Goal: Transaction & Acquisition: Purchase product/service

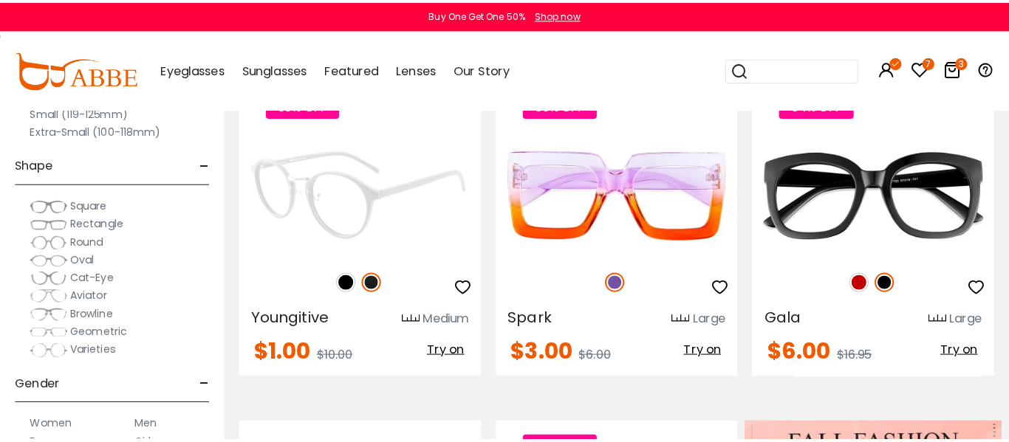
scroll to position [369, 0]
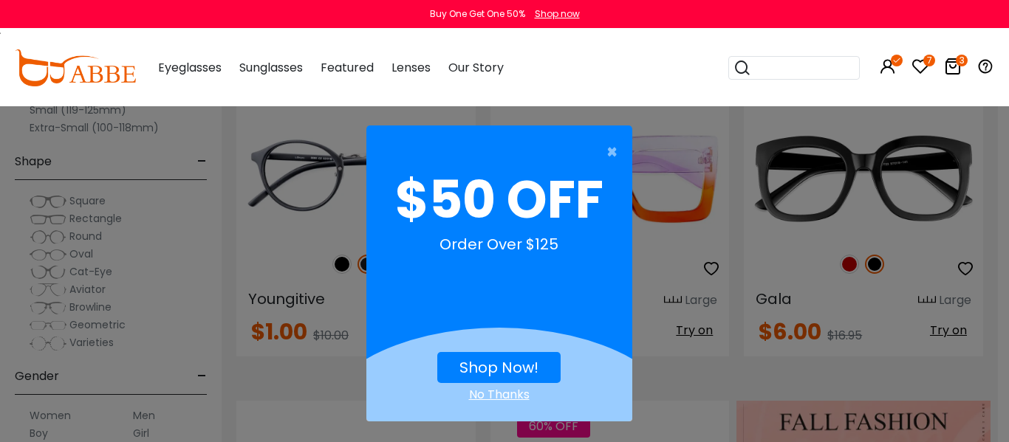
click at [493, 363] on link "Shop Now!" at bounding box center [498, 368] width 79 height 21
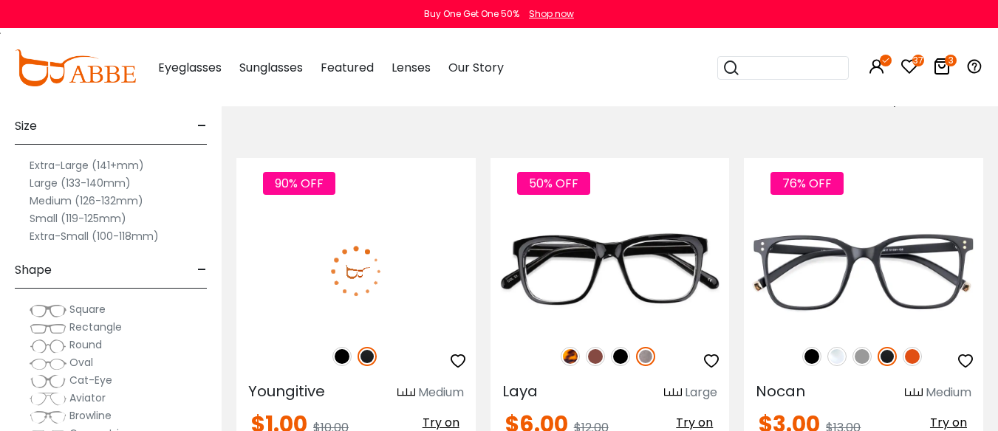
scroll to position [295, 0]
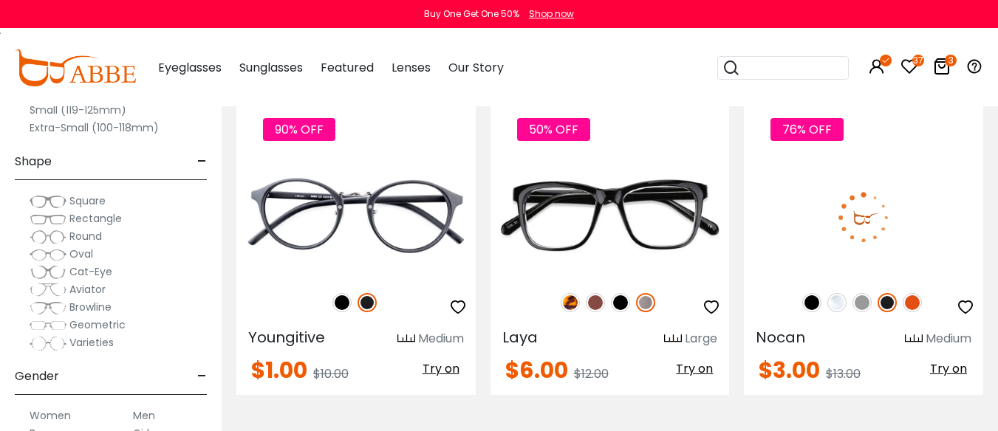
click at [915, 312] on img at bounding box center [912, 302] width 19 height 19
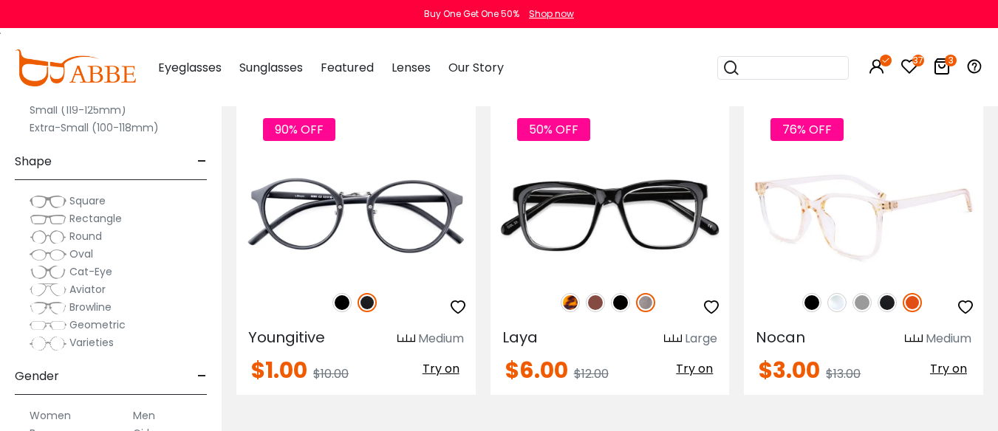
click at [861, 312] on img at bounding box center [861, 302] width 19 height 19
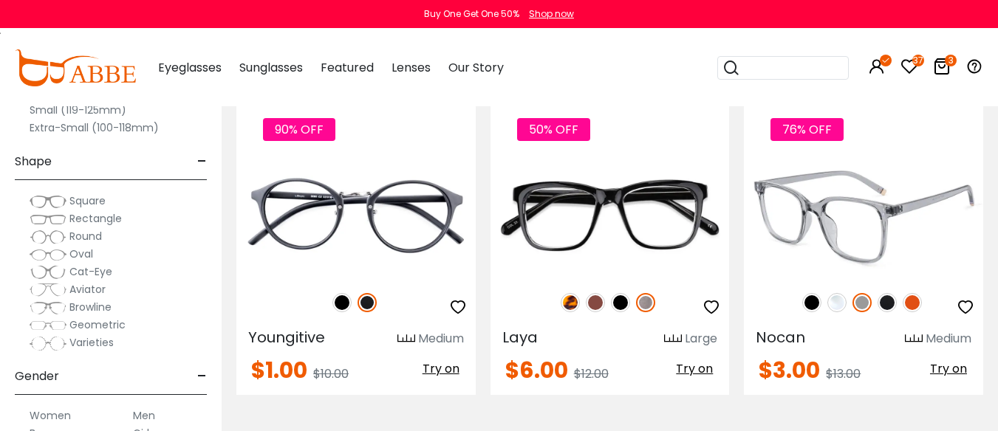
click at [869, 244] on img at bounding box center [863, 217] width 239 height 120
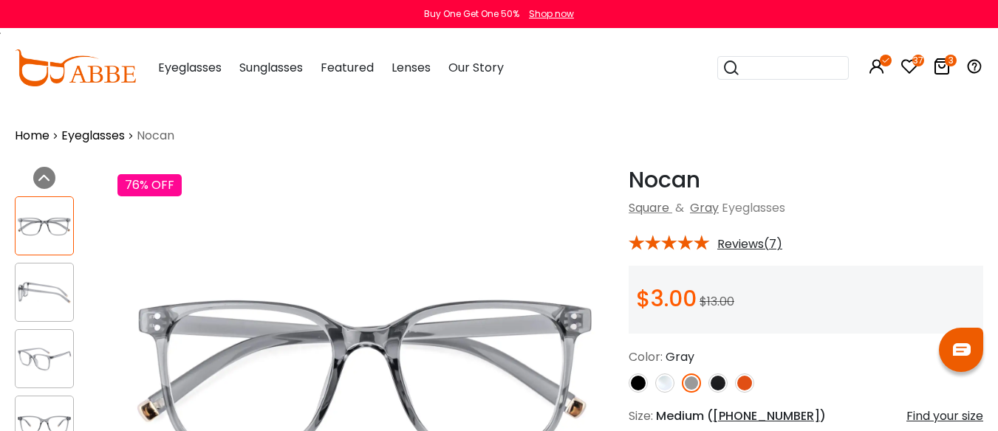
scroll to position [74, 0]
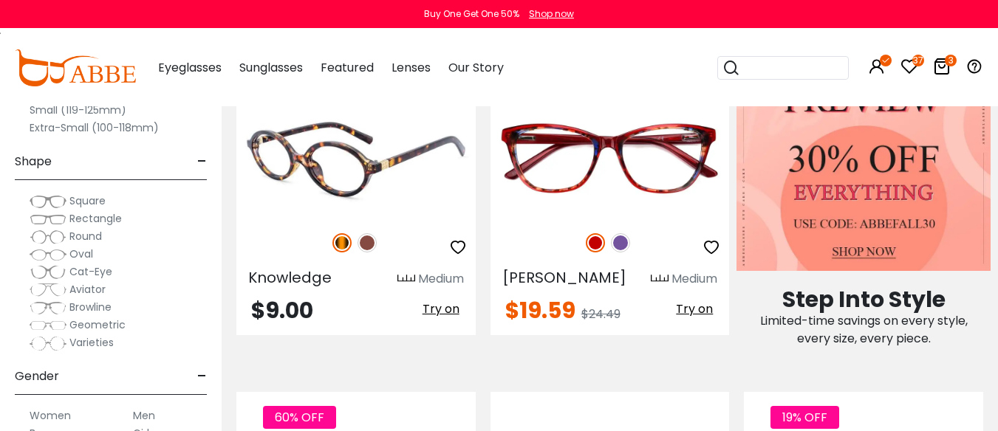
scroll to position [665, 0]
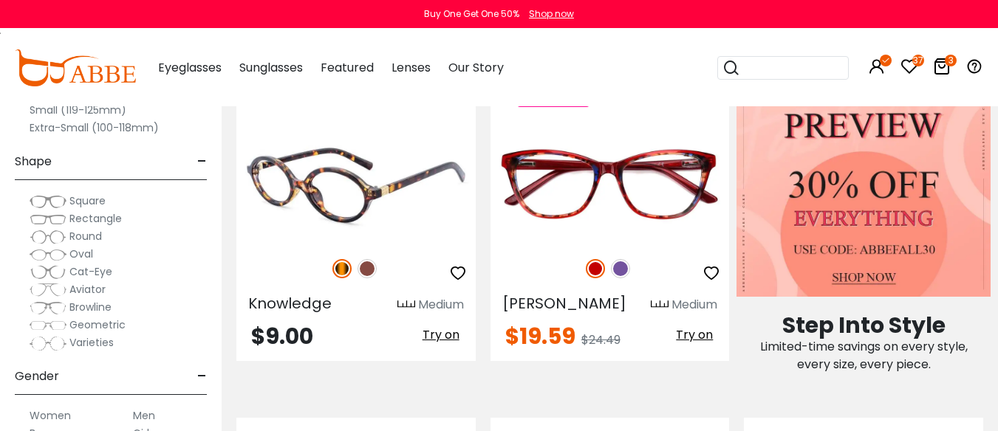
click at [366, 278] on img at bounding box center [367, 268] width 19 height 19
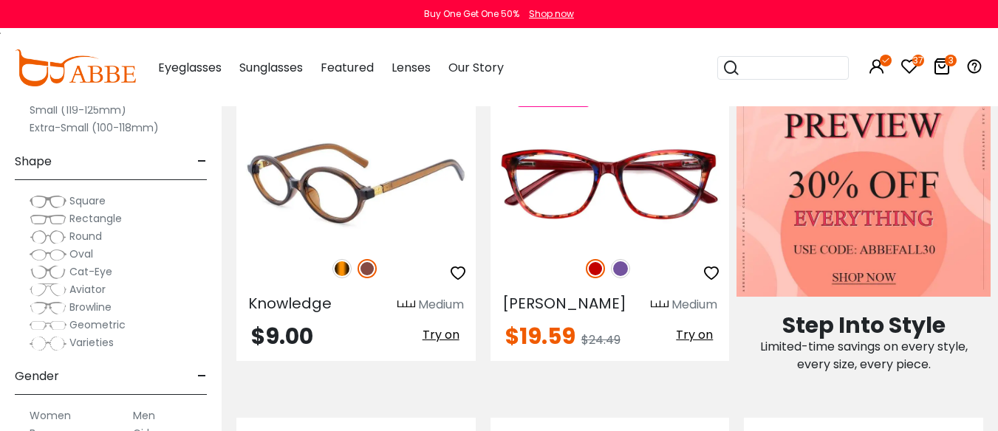
click at [324, 243] on img at bounding box center [355, 183] width 239 height 120
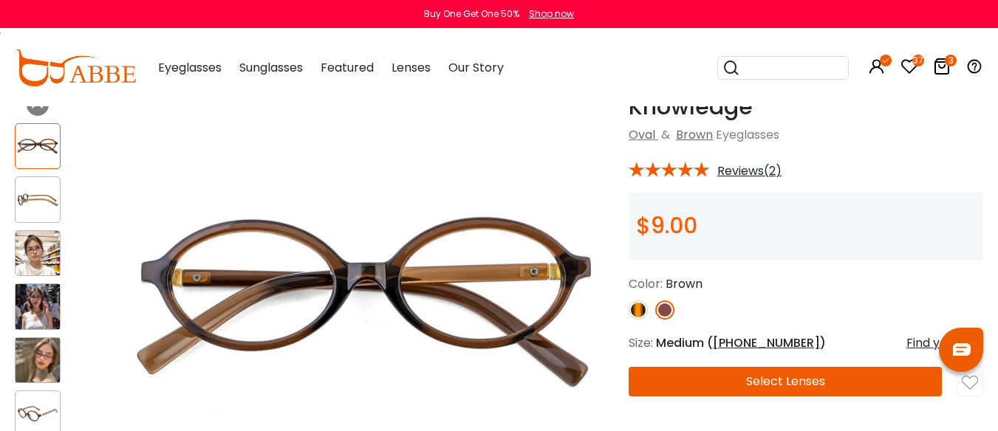
scroll to position [74, 0]
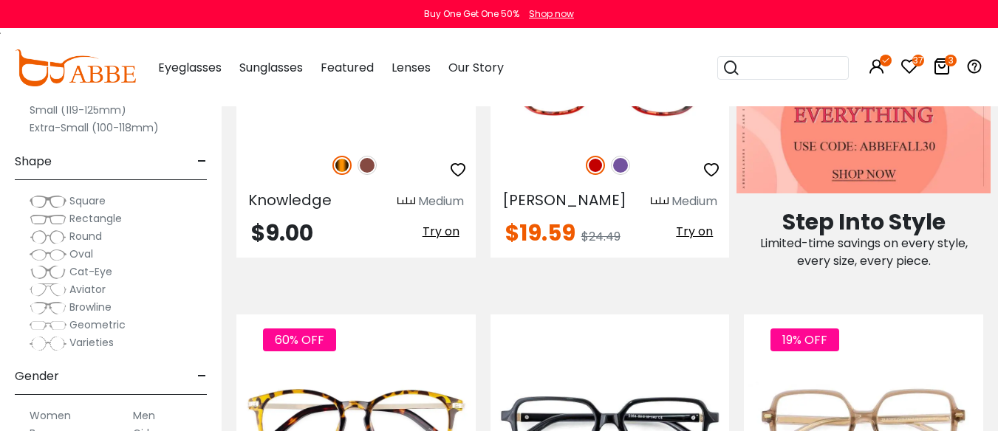
scroll to position [665, 0]
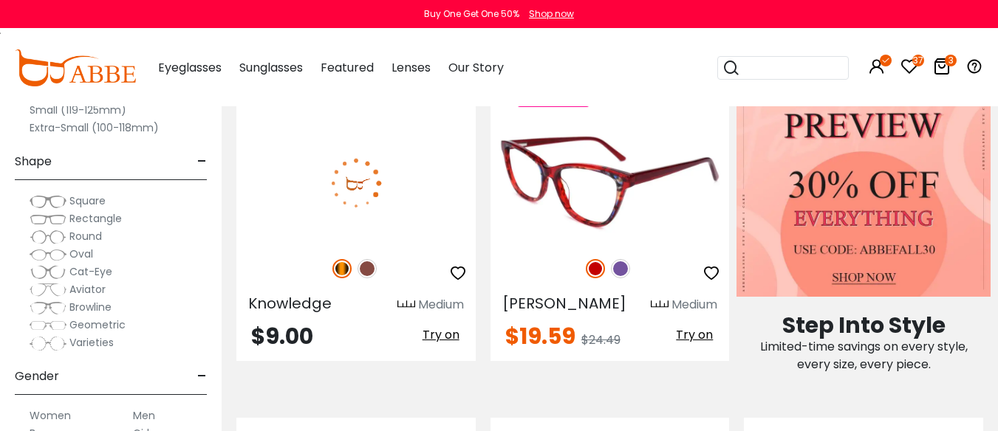
click at [620, 278] on img at bounding box center [620, 268] width 19 height 19
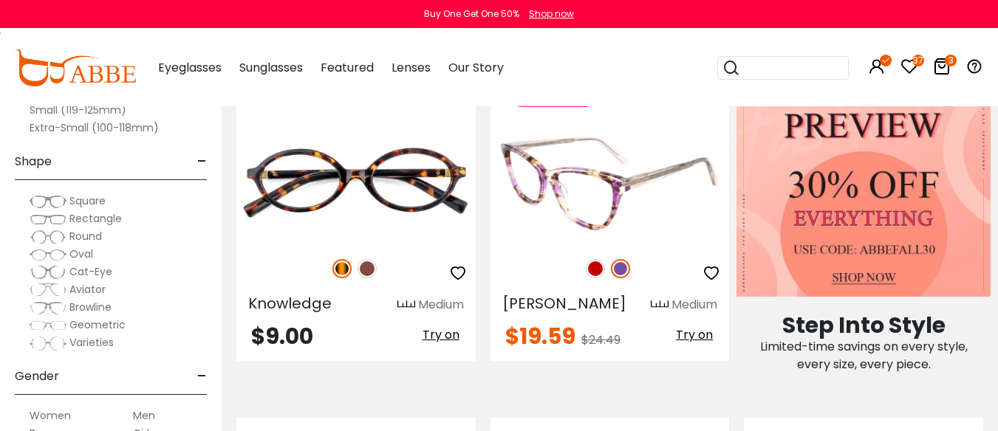
click at [586, 243] on img at bounding box center [609, 183] width 239 height 120
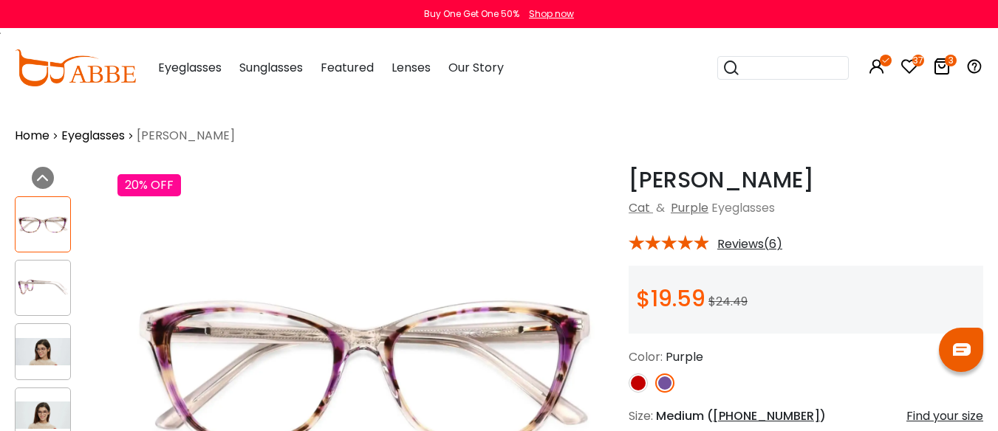
scroll to position [74, 0]
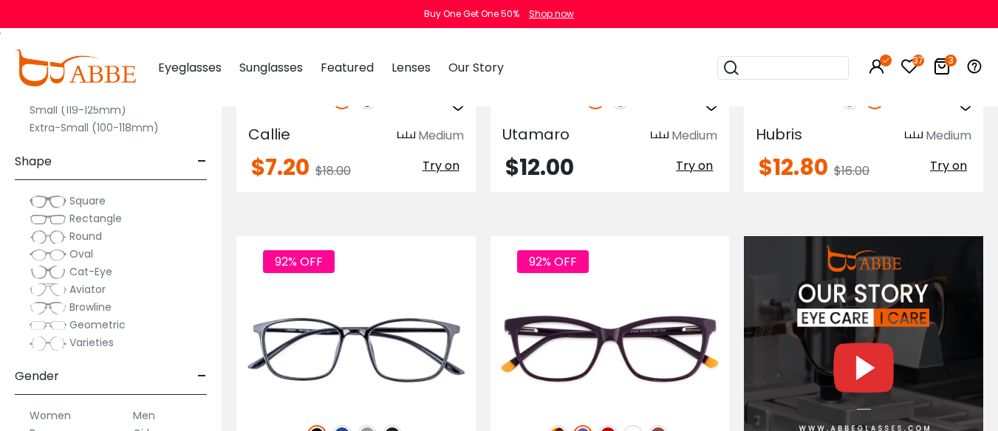
scroll to position [1108, 0]
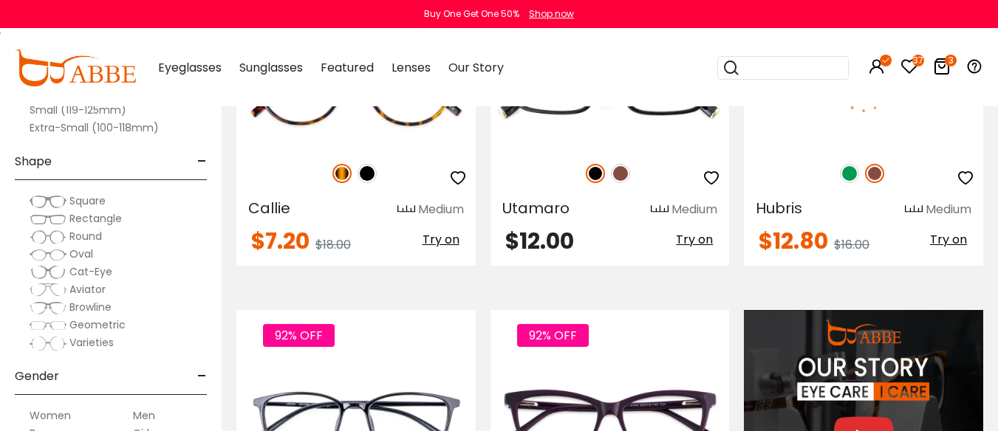
click at [848, 183] on img at bounding box center [849, 173] width 19 height 19
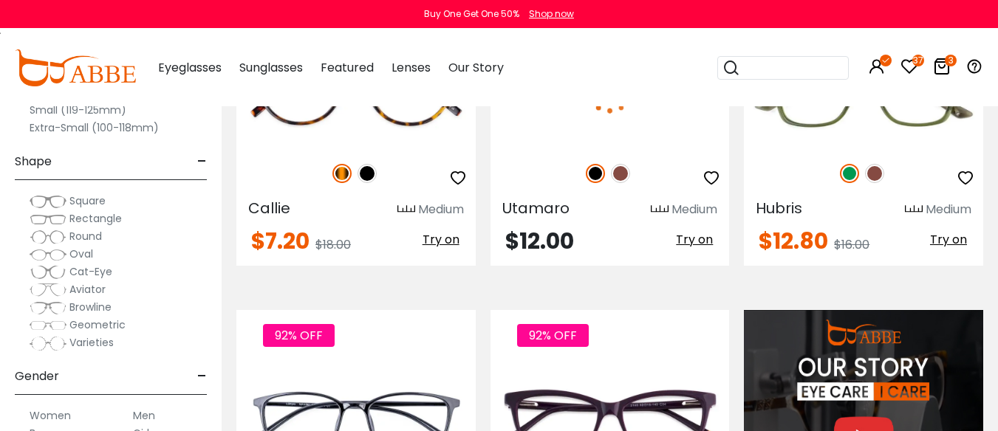
click at [625, 183] on img at bounding box center [620, 173] width 19 height 19
click at [530, 148] on img at bounding box center [609, 88] width 239 height 120
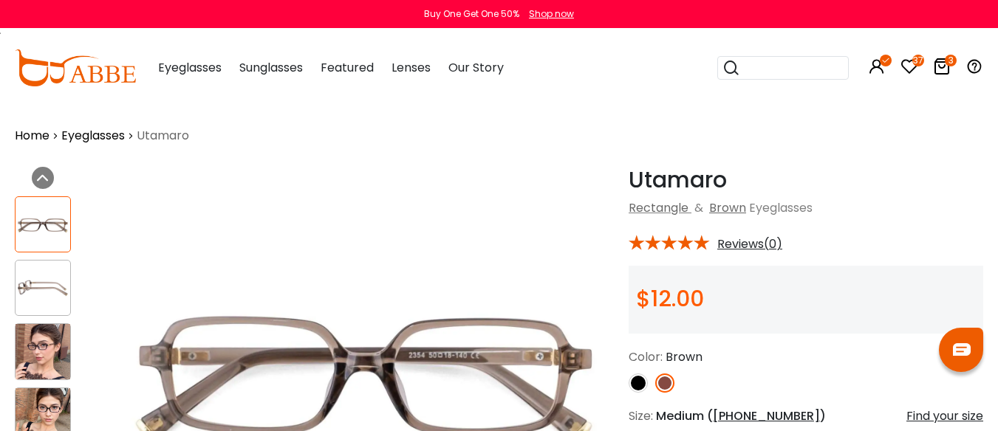
scroll to position [74, 0]
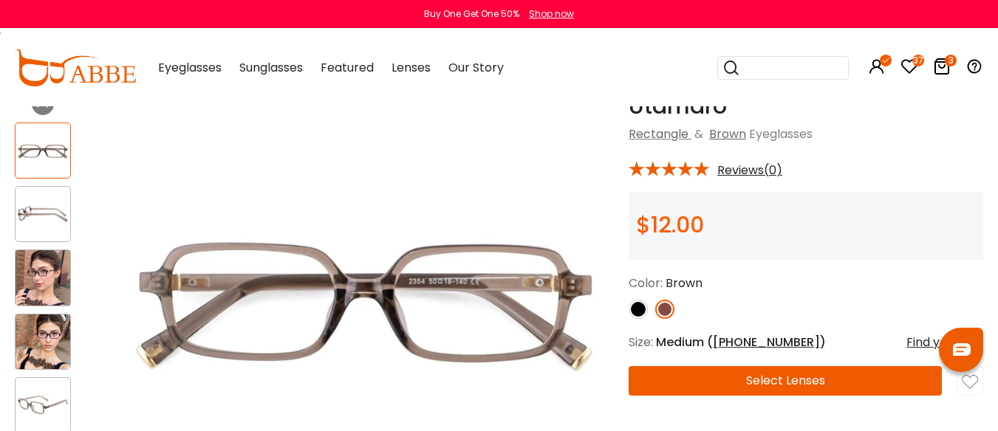
click at [43, 342] on img at bounding box center [43, 342] width 55 height 55
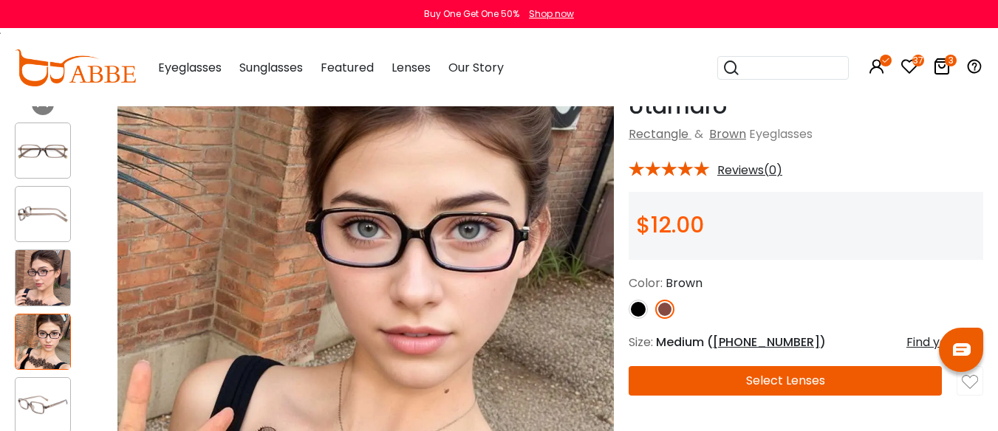
click at [794, 293] on div "Color: Brown" at bounding box center [806, 284] width 355 height 18
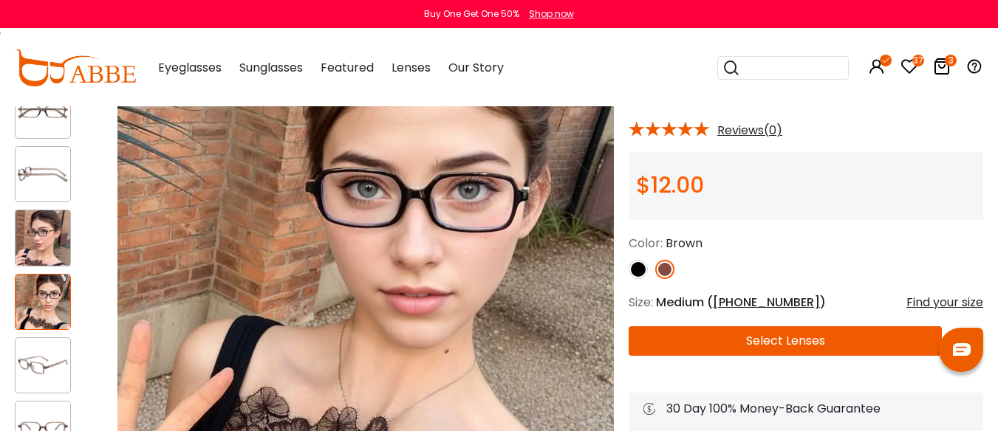
scroll to position [148, 0]
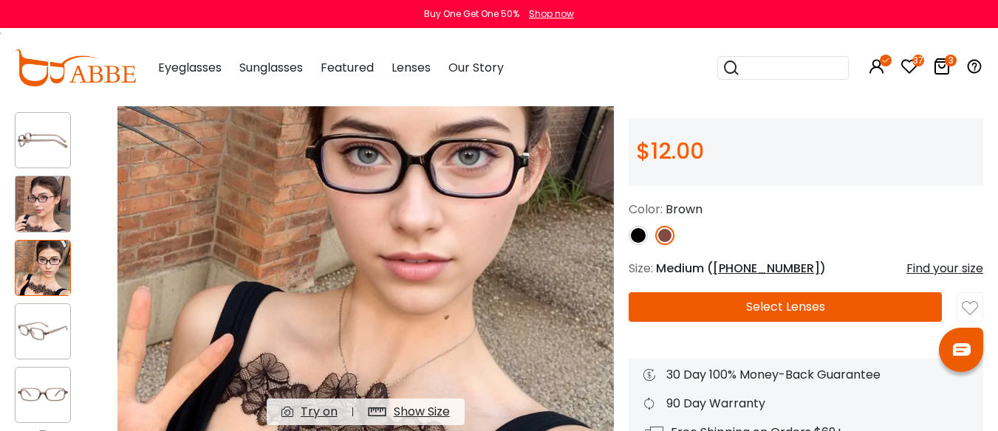
click at [637, 245] on img at bounding box center [638, 235] width 19 height 19
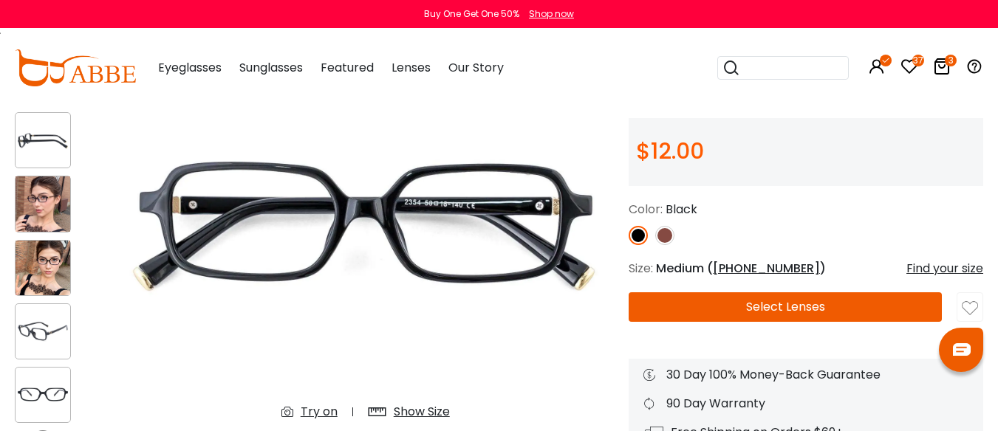
click at [666, 245] on img at bounding box center [664, 235] width 19 height 19
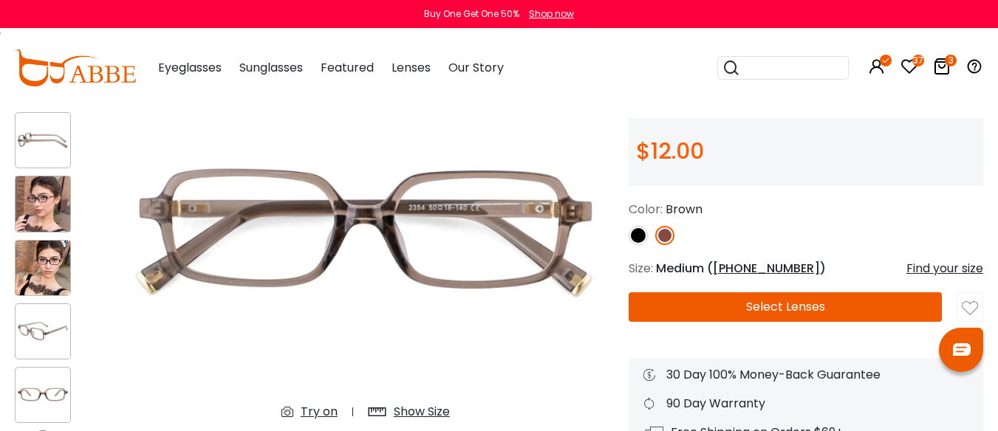
click at [781, 319] on button "Select Lenses" at bounding box center [785, 308] width 313 height 30
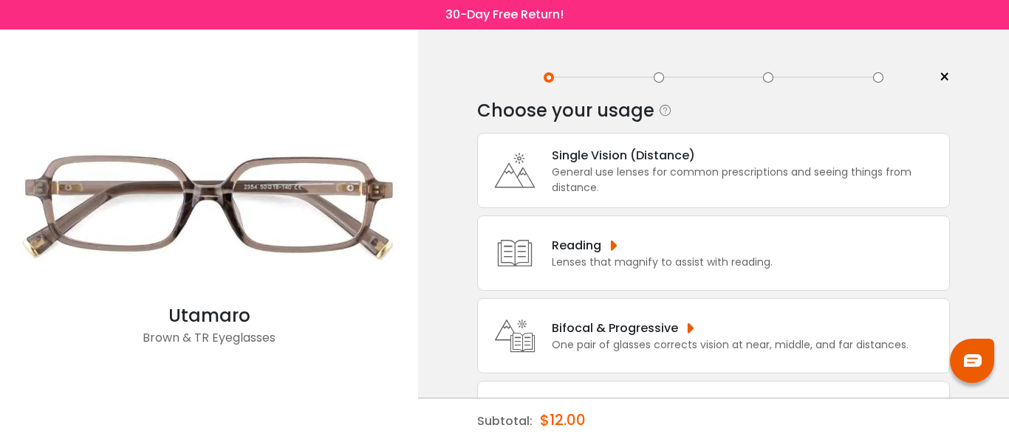
click at [702, 339] on div "One pair of glasses corrects vision at near, middle, and far distances." at bounding box center [730, 346] width 357 height 16
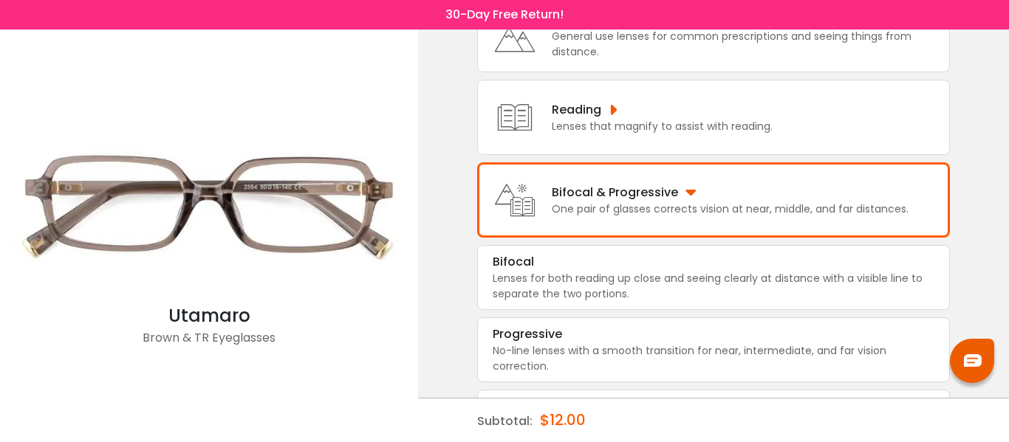
scroll to position [137, 0]
click at [691, 353] on div "No-line lenses with a smooth transition for near, intermediate, and far vision …" at bounding box center [714, 358] width 442 height 31
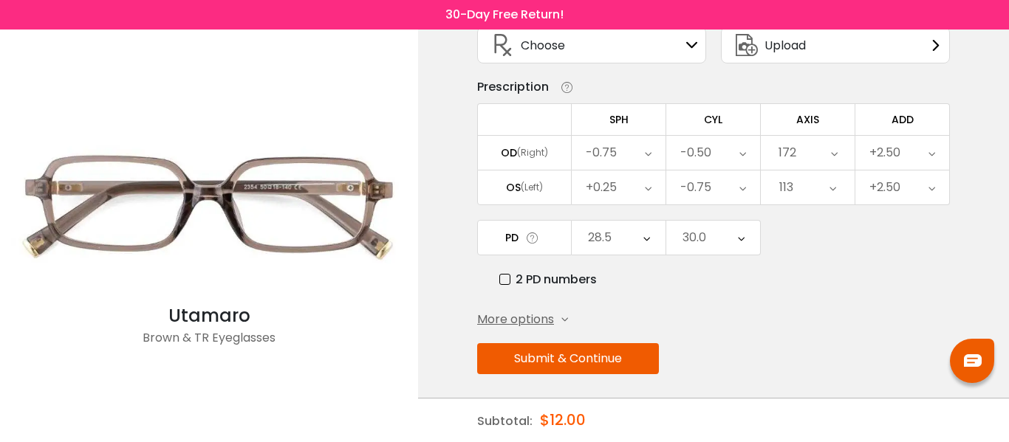
scroll to position [124, 0]
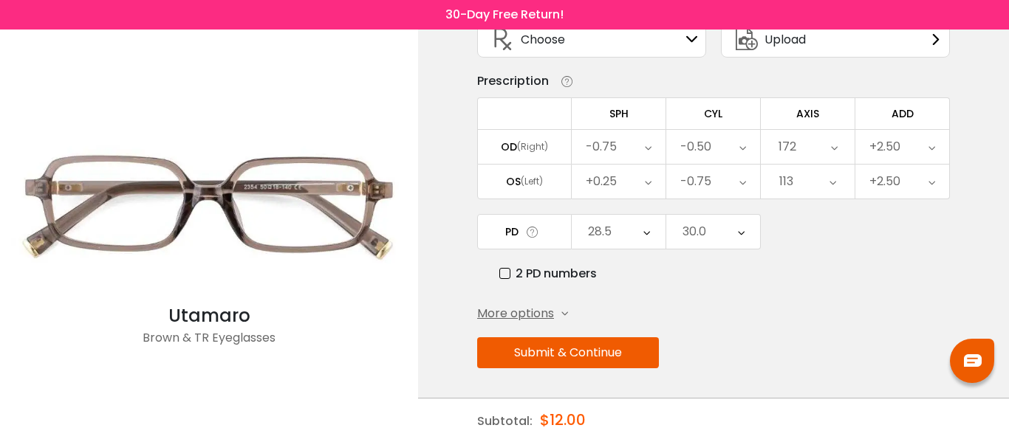
click at [607, 352] on button "Submit & Continue" at bounding box center [568, 353] width 182 height 31
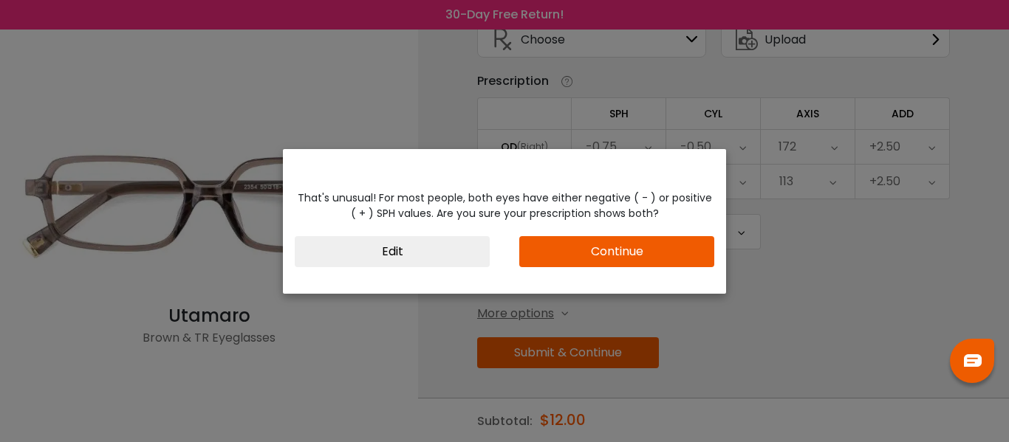
click at [607, 256] on button "Continue" at bounding box center [616, 251] width 195 height 31
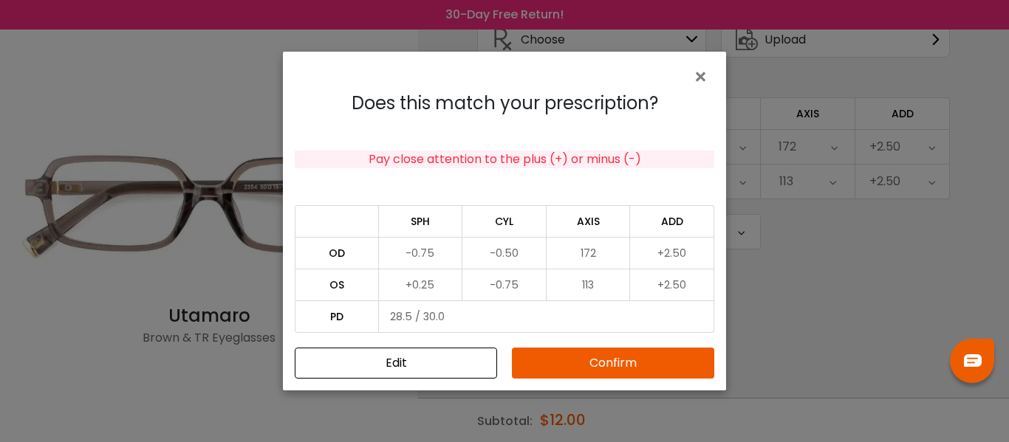
click at [601, 366] on button "Confirm" at bounding box center [613, 363] width 202 height 31
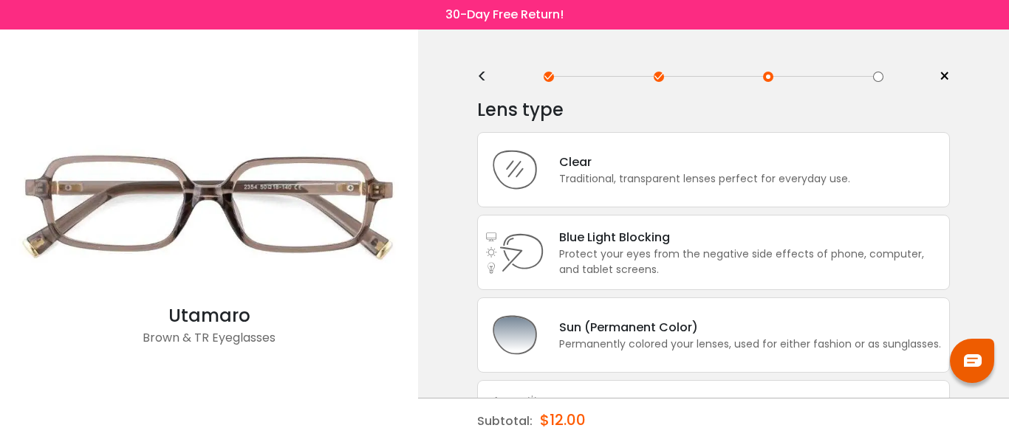
scroll to position [0, 0]
click at [717, 173] on div "Traditional, transparent lenses perfect for everyday use." at bounding box center [704, 180] width 291 height 16
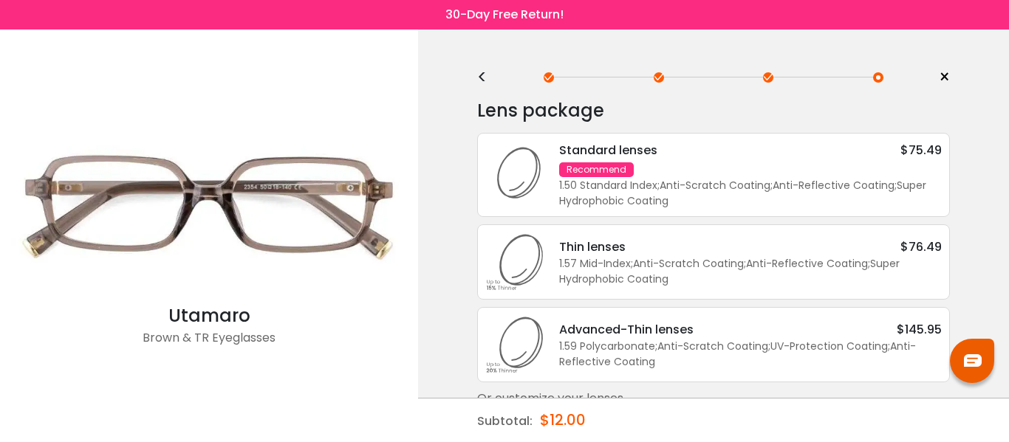
click at [693, 177] on div "Standard lenses $75.49 Recommend 1.50 Standard Index ; Anti-Scratch Coating ; A…" at bounding box center [742, 175] width 397 height 68
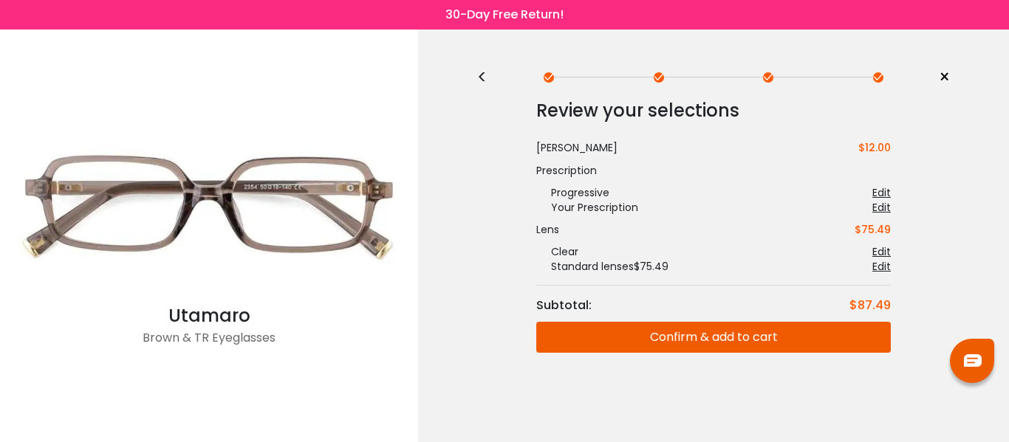
click at [685, 339] on button "Confirm & add to cart" at bounding box center [713, 337] width 355 height 31
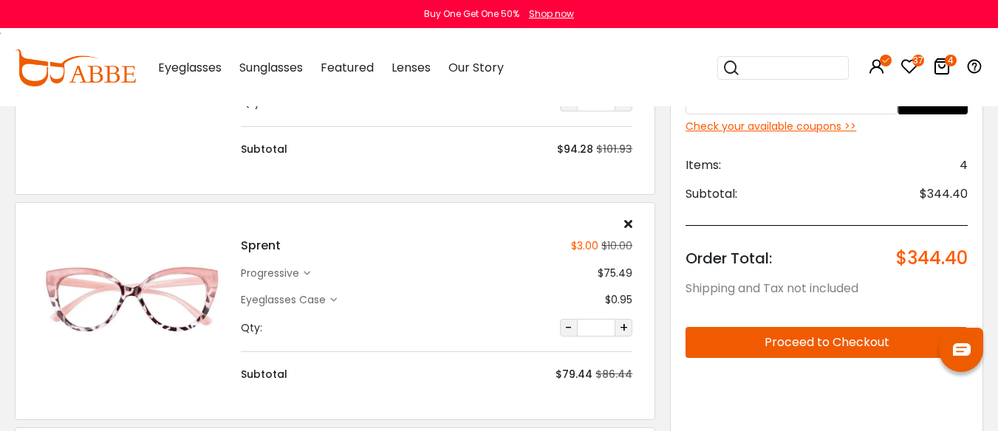
scroll to position [443, 0]
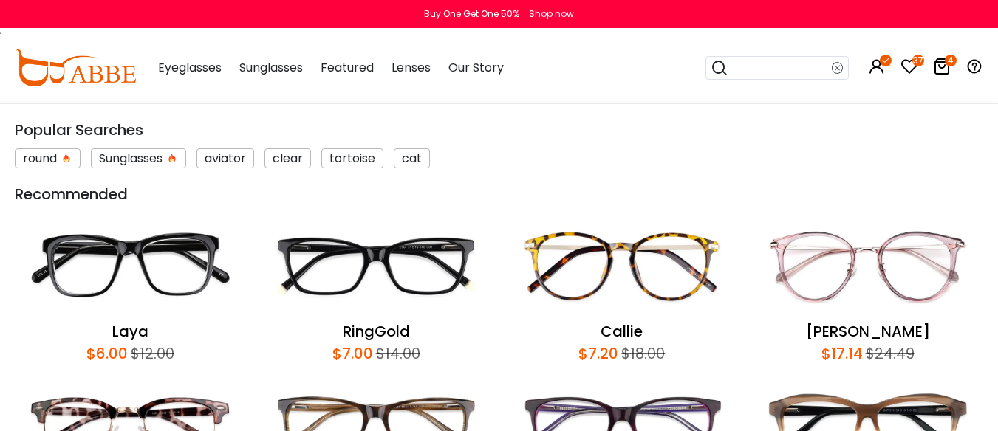
click at [750, 67] on input "search" at bounding box center [779, 68] width 103 height 22
type input "*****"
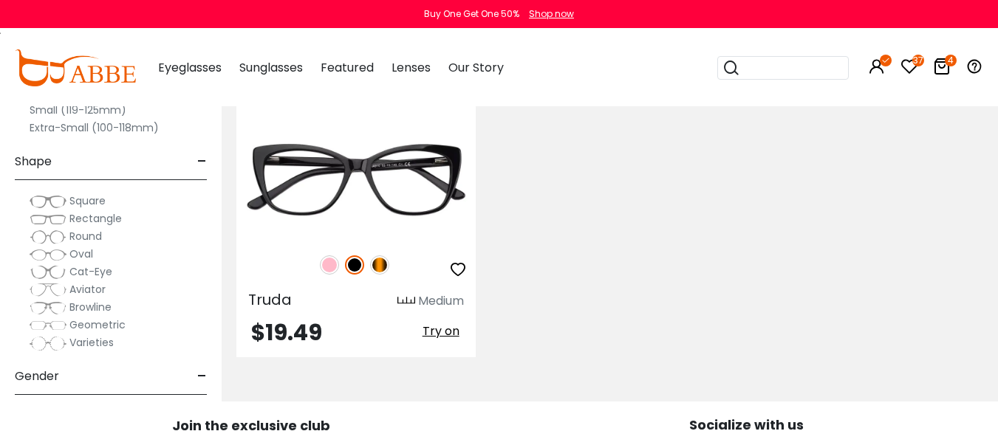
scroll to position [369, 0]
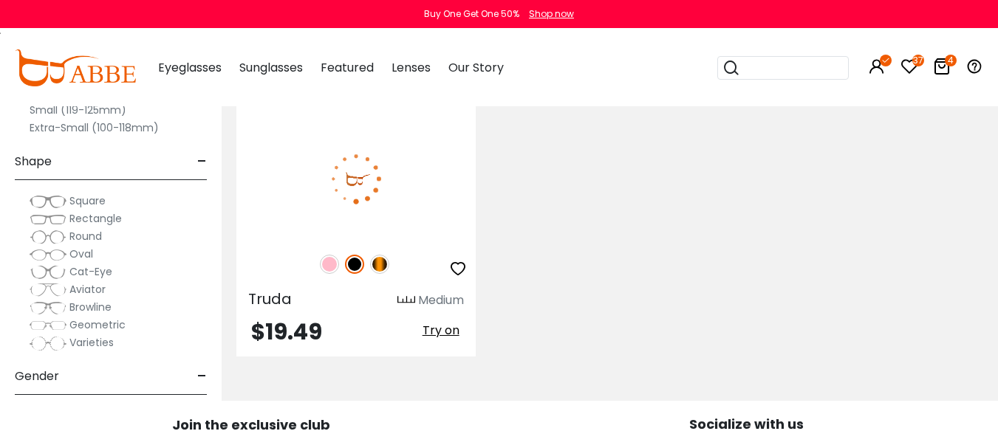
click at [326, 274] on img at bounding box center [329, 264] width 19 height 19
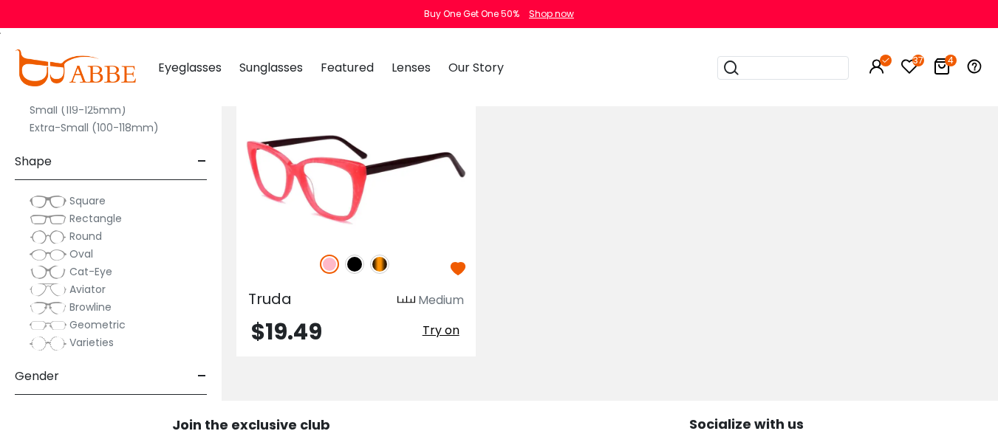
click at [398, 213] on img at bounding box center [355, 179] width 239 height 120
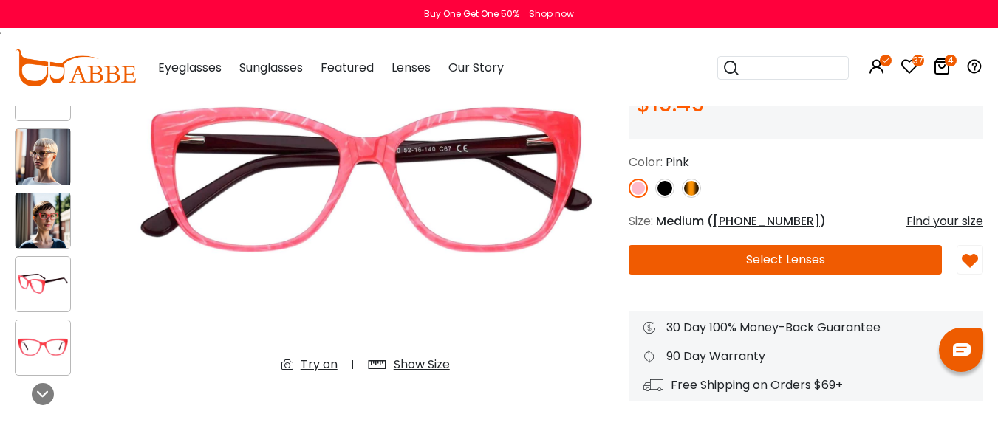
scroll to position [222, 0]
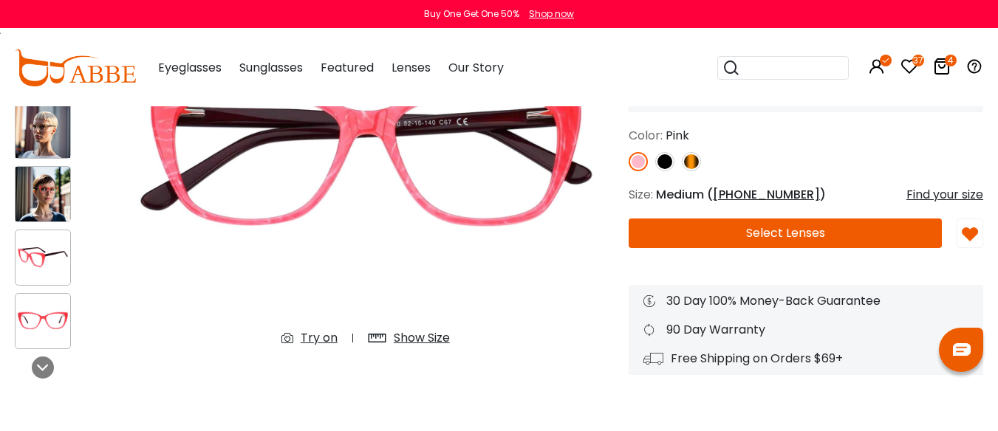
click at [804, 246] on button "Select Lenses" at bounding box center [785, 234] width 313 height 30
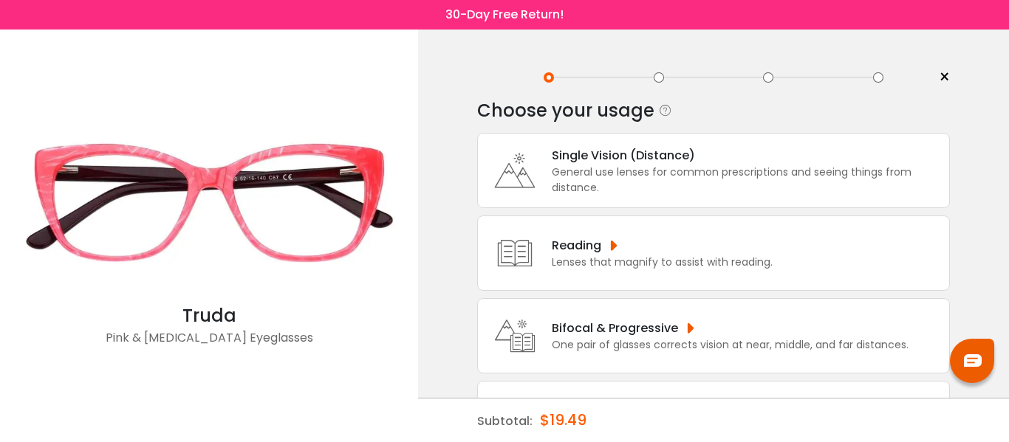
click at [674, 329] on div "Bifocal & Progressive" at bounding box center [730, 328] width 357 height 18
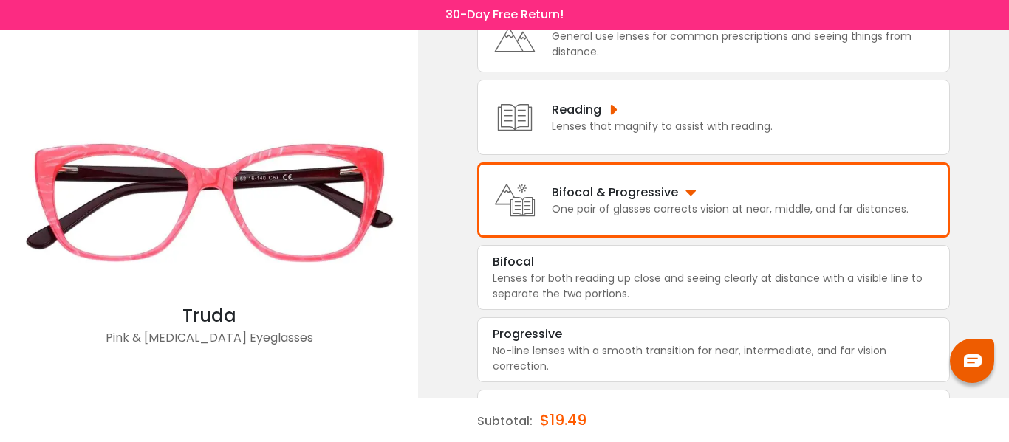
scroll to position [137, 0]
click at [664, 343] on div "Progressive" at bounding box center [714, 334] width 442 height 18
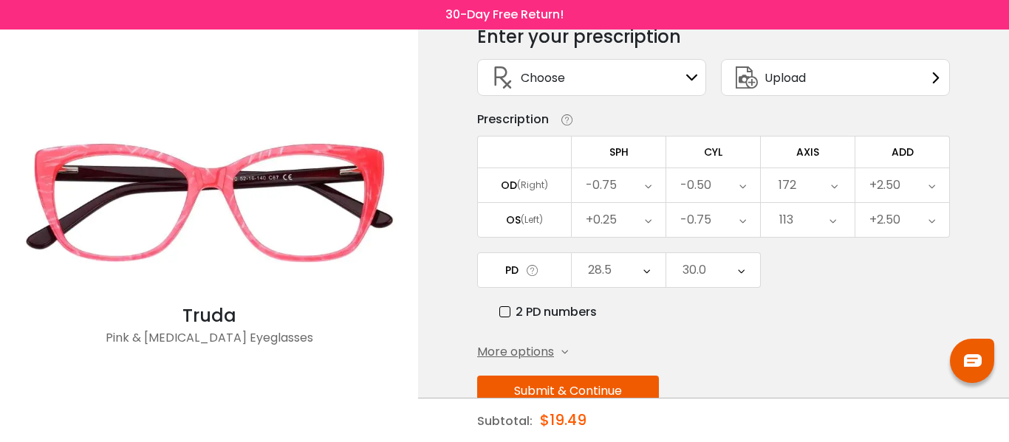
scroll to position [124, 0]
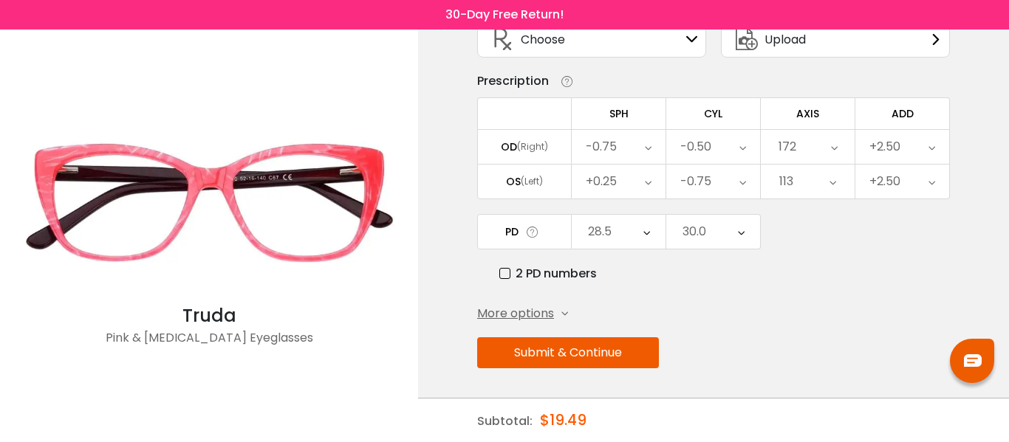
click at [572, 350] on button "Submit & Continue" at bounding box center [568, 353] width 182 height 31
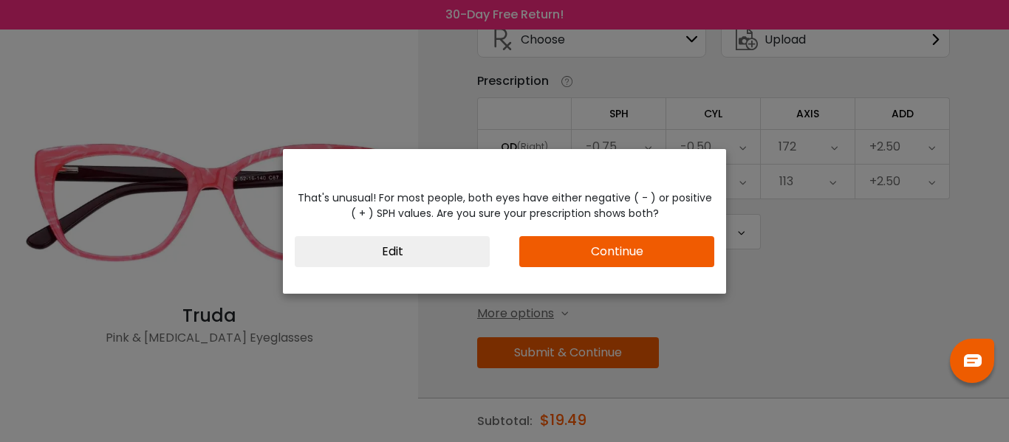
click at [622, 250] on button "Continue" at bounding box center [616, 251] width 195 height 31
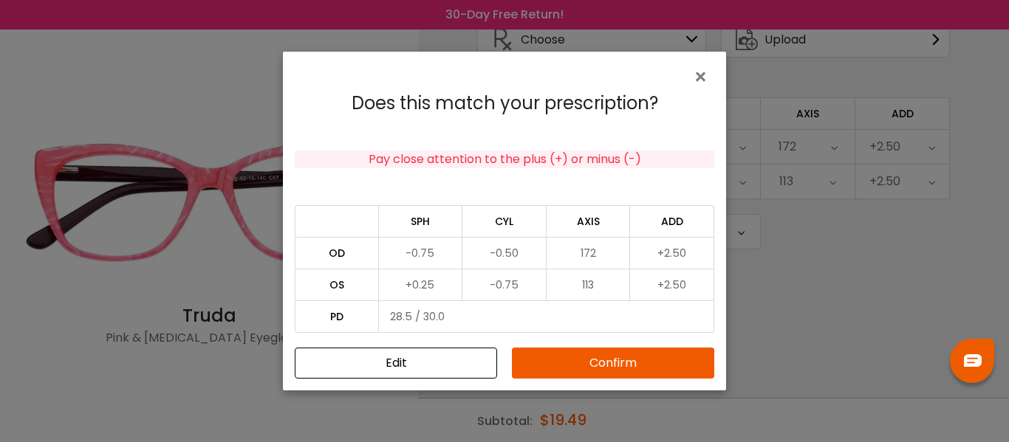
click at [596, 359] on button "Confirm" at bounding box center [613, 363] width 202 height 31
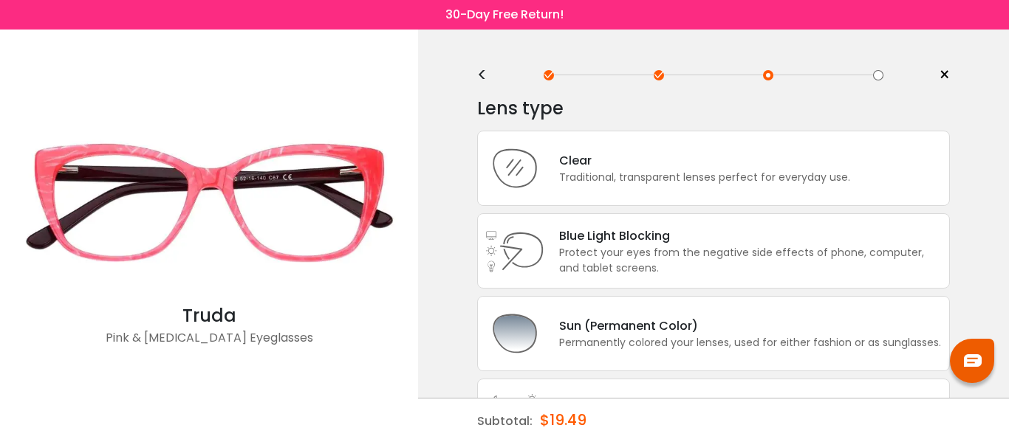
scroll to position [0, 0]
click at [714, 165] on div "Clear" at bounding box center [704, 163] width 291 height 18
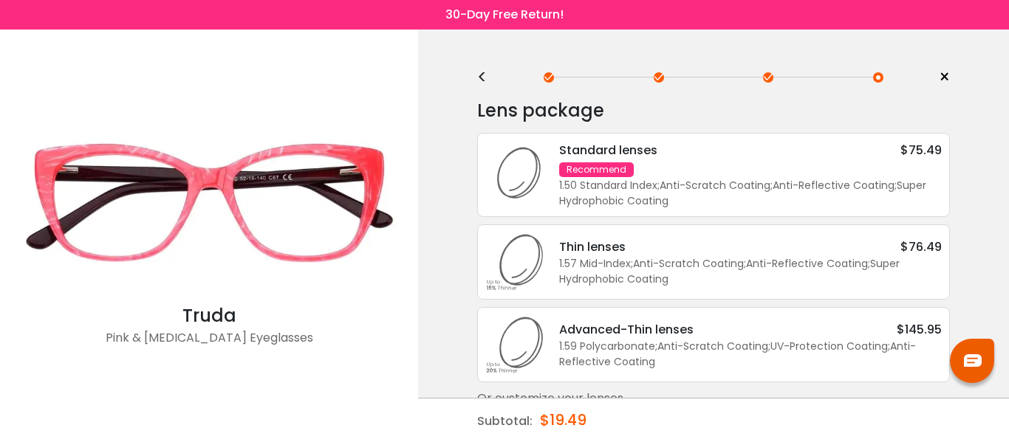
click at [705, 184] on div "1.50 Standard Index ; Anti-Scratch Coating ; Anti-Reflective Coating ; Super Hy…" at bounding box center [750, 193] width 383 height 31
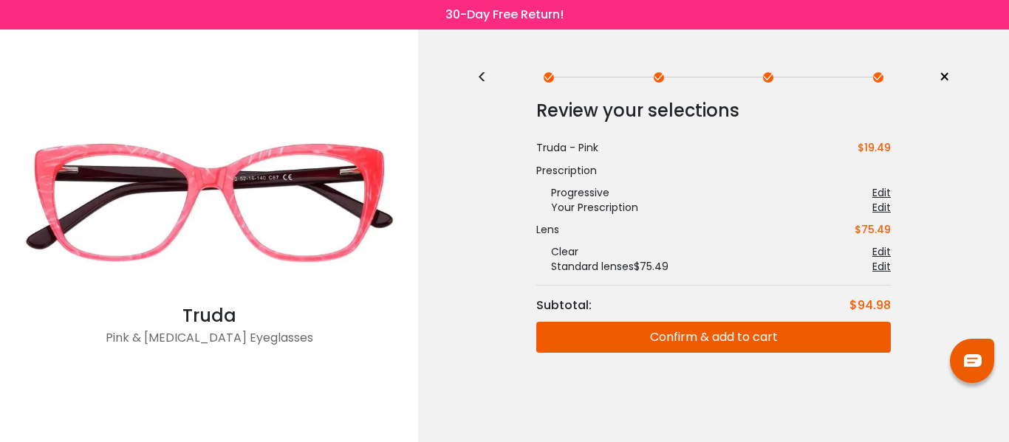
click at [722, 341] on button "Confirm & add to cart" at bounding box center [713, 337] width 355 height 31
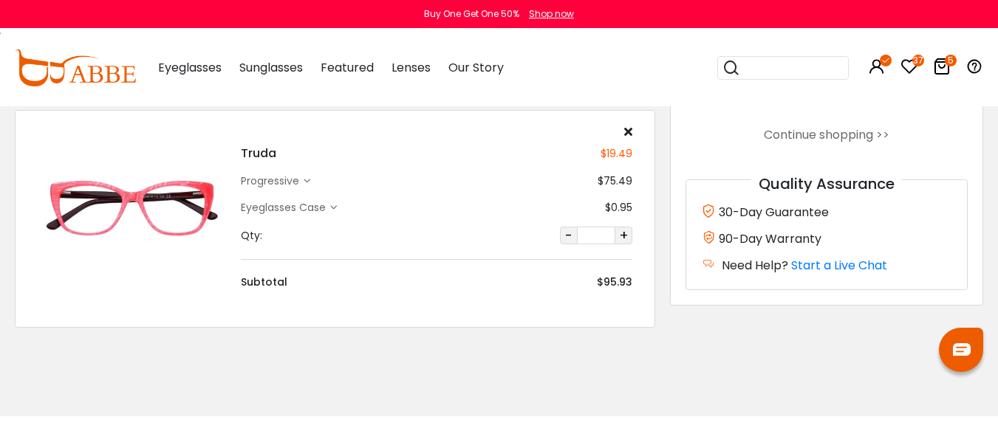
scroll to position [1034, 0]
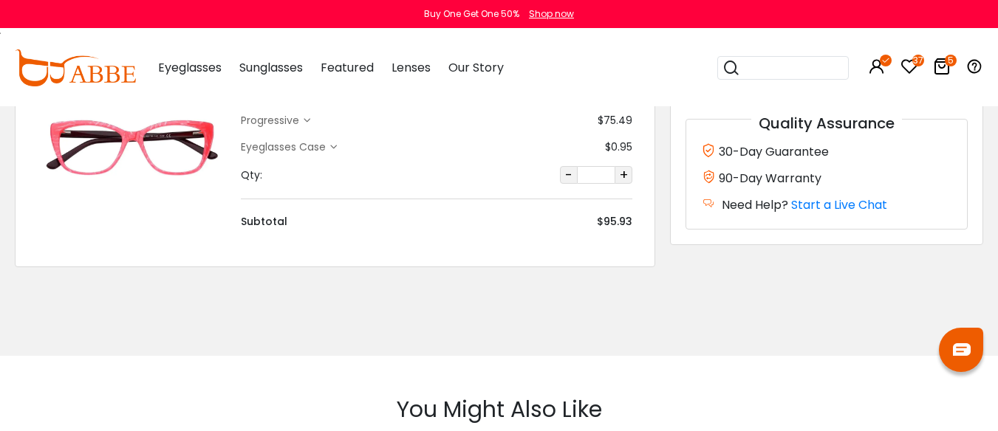
click at [335, 151] on icon at bounding box center [333, 147] width 7 height 7
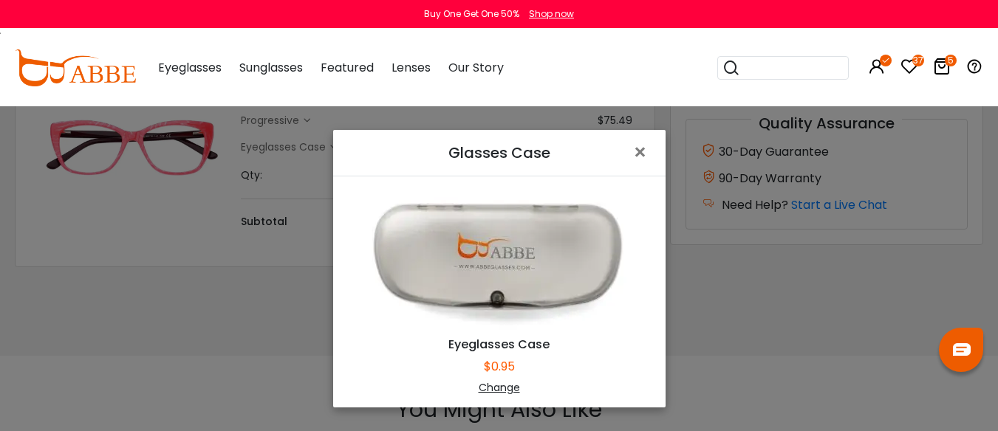
scroll to position [74, 0]
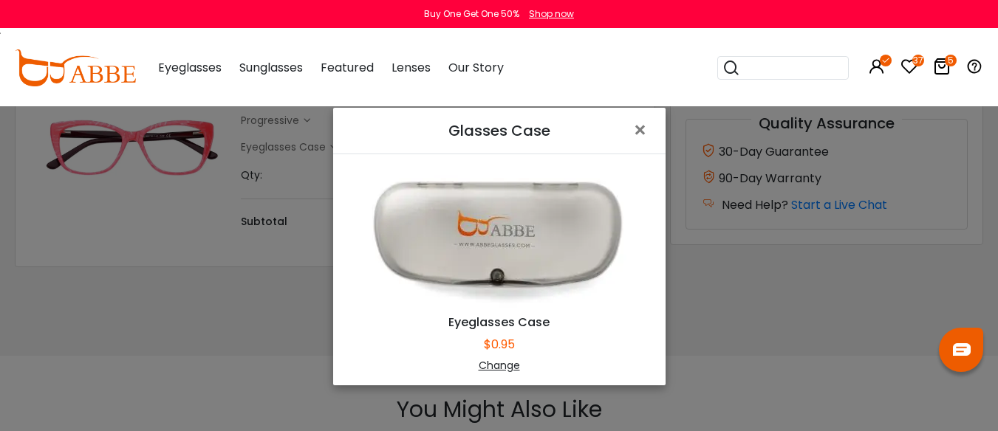
click at [495, 370] on div "Change" at bounding box center [499, 366] width 295 height 16
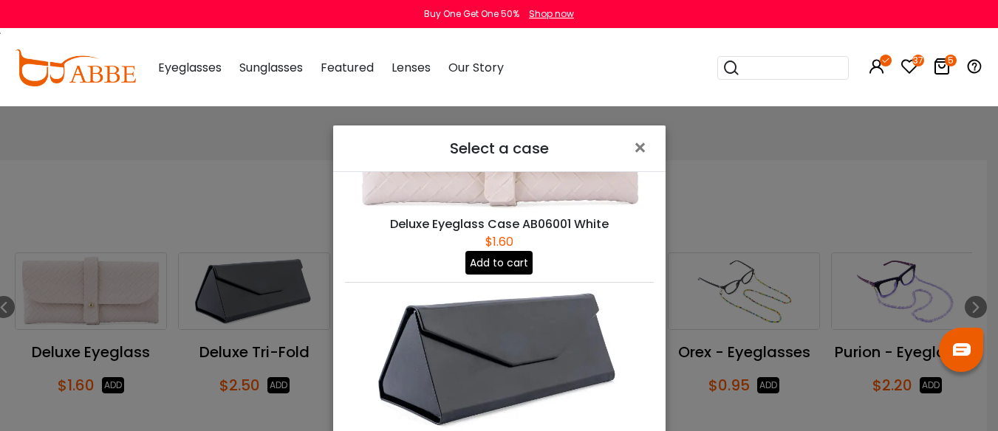
scroll to position [1256, 0]
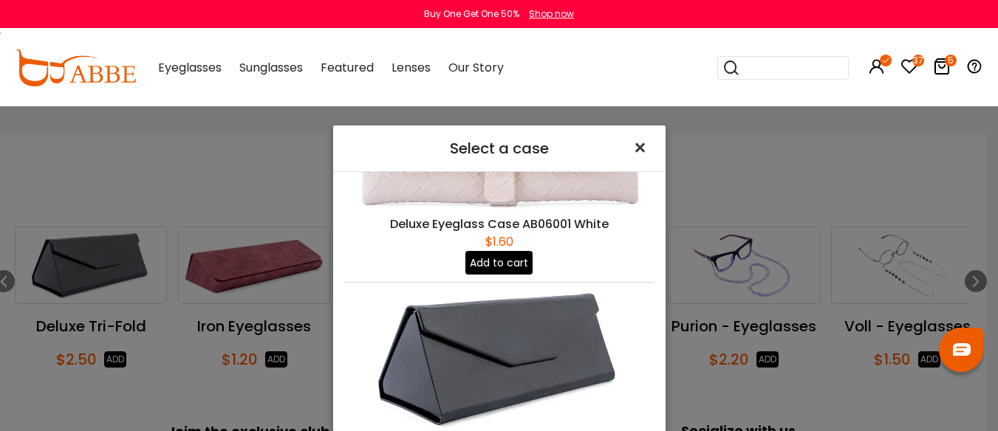
click at [643, 147] on span "×" at bounding box center [642, 148] width 21 height 32
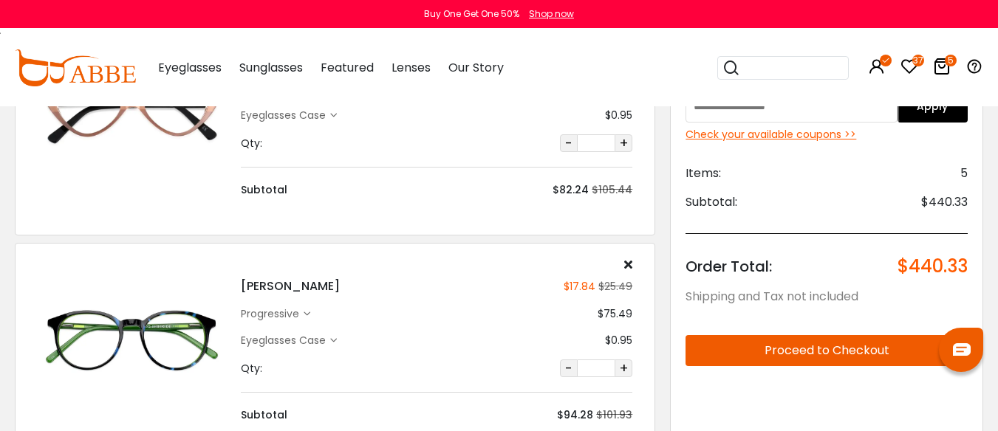
scroll to position [222, 0]
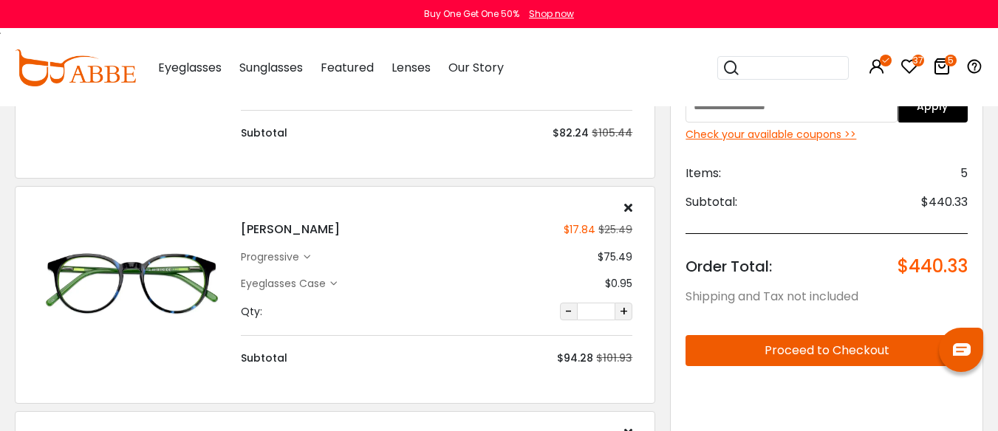
click at [762, 134] on div "Check your available coupons >>" at bounding box center [826, 135] width 282 height 16
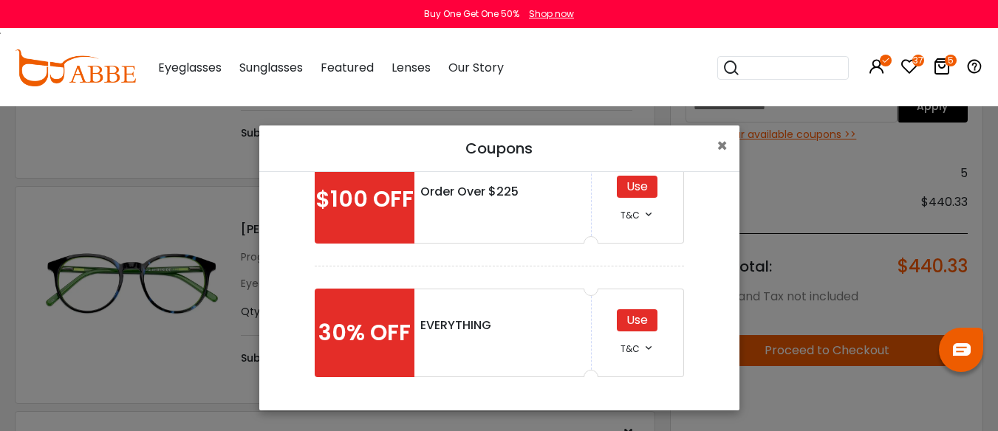
scroll to position [331, 0]
click at [628, 309] on div "Use" at bounding box center [637, 320] width 41 height 22
